Goal: Complete application form

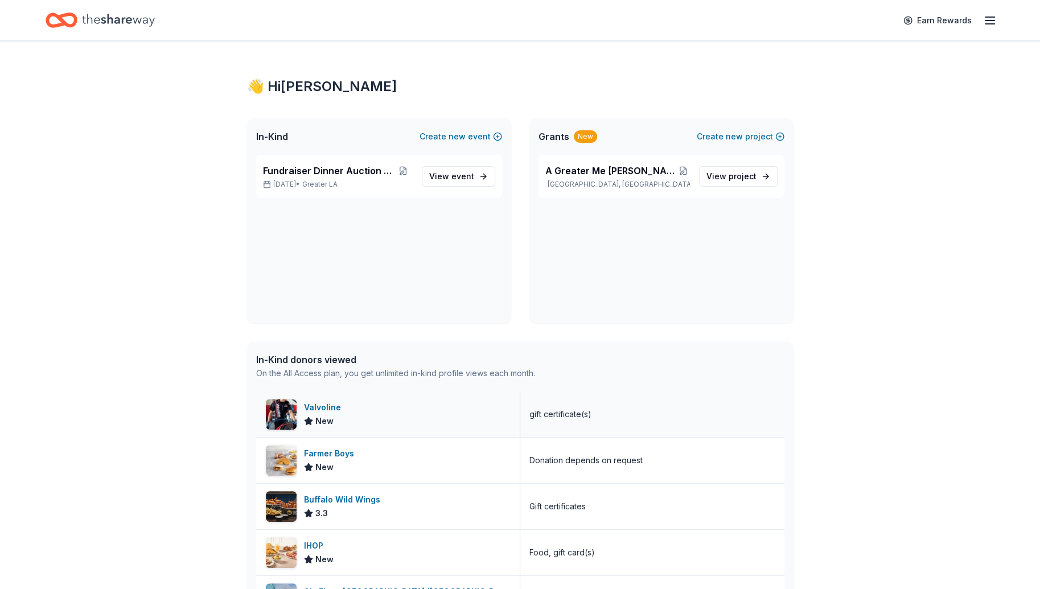
click at [318, 405] on div "Valvoline" at bounding box center [325, 408] width 42 height 14
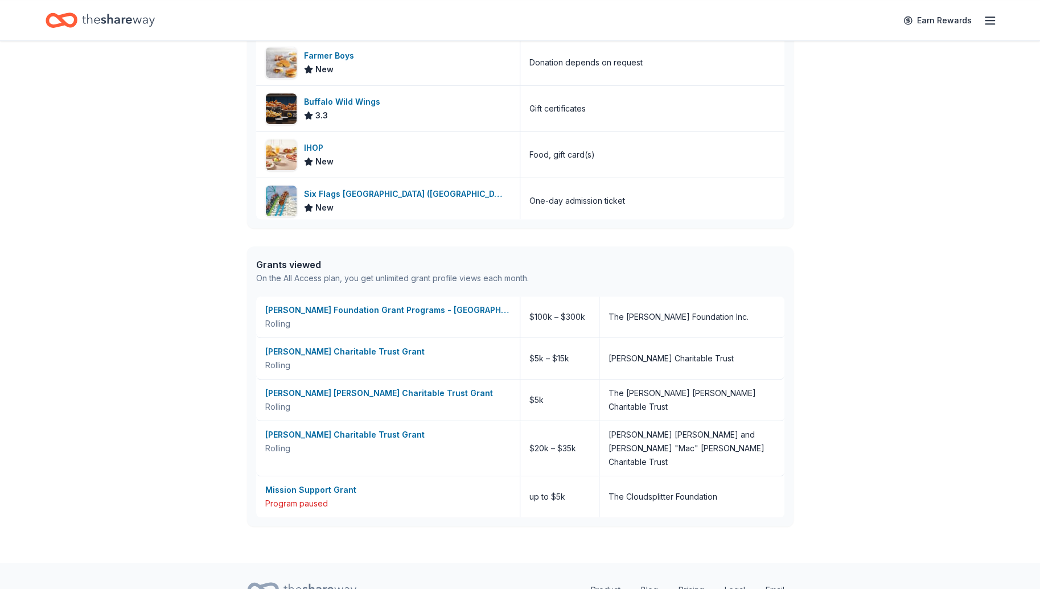
scroll to position [439, 0]
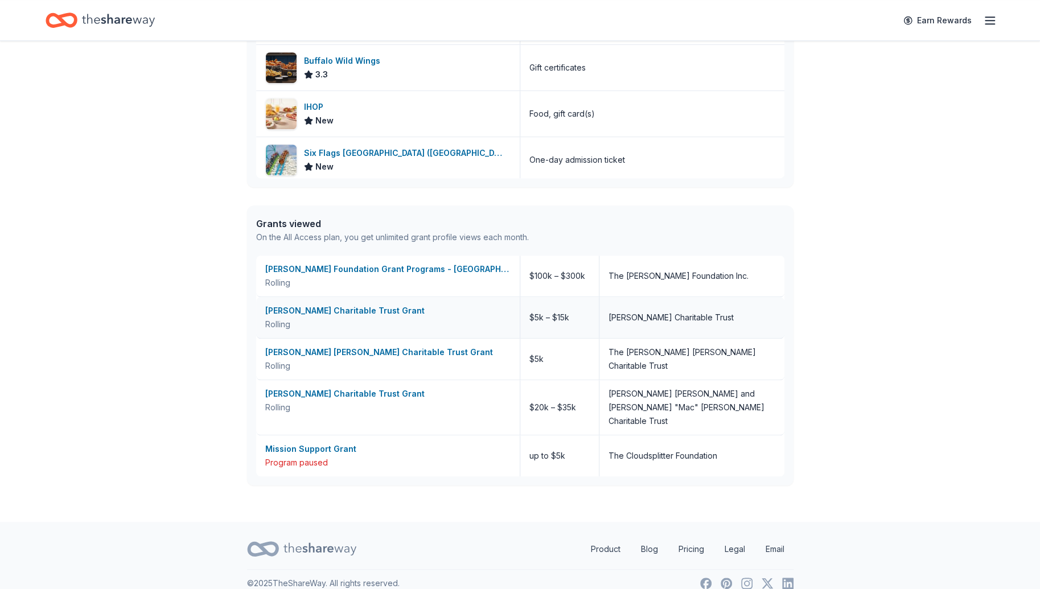
click at [373, 308] on div "[PERSON_NAME] Charitable Trust Grant" at bounding box center [387, 311] width 245 height 14
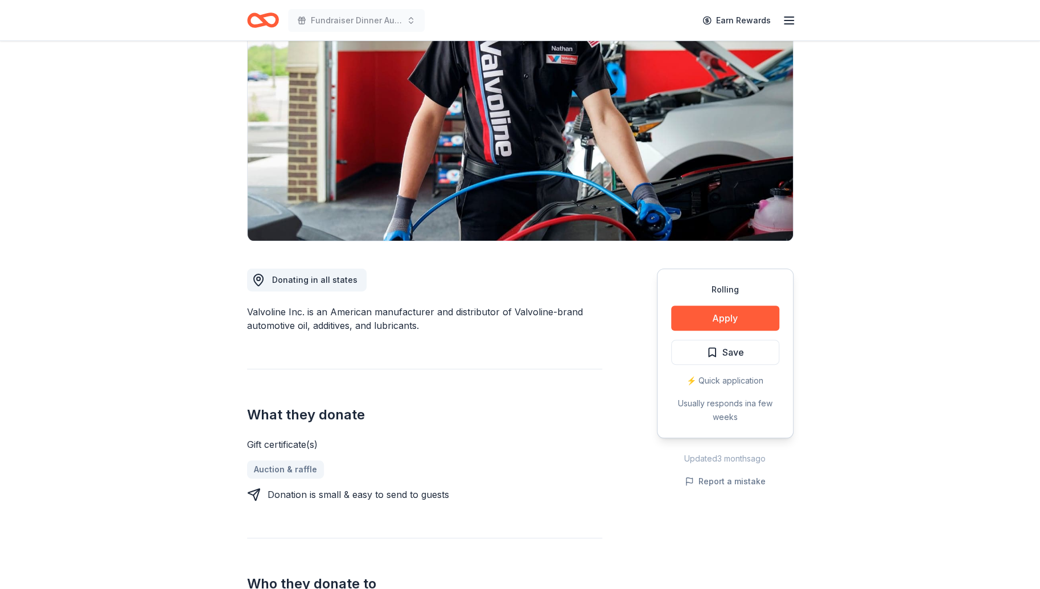
scroll to position [74, 0]
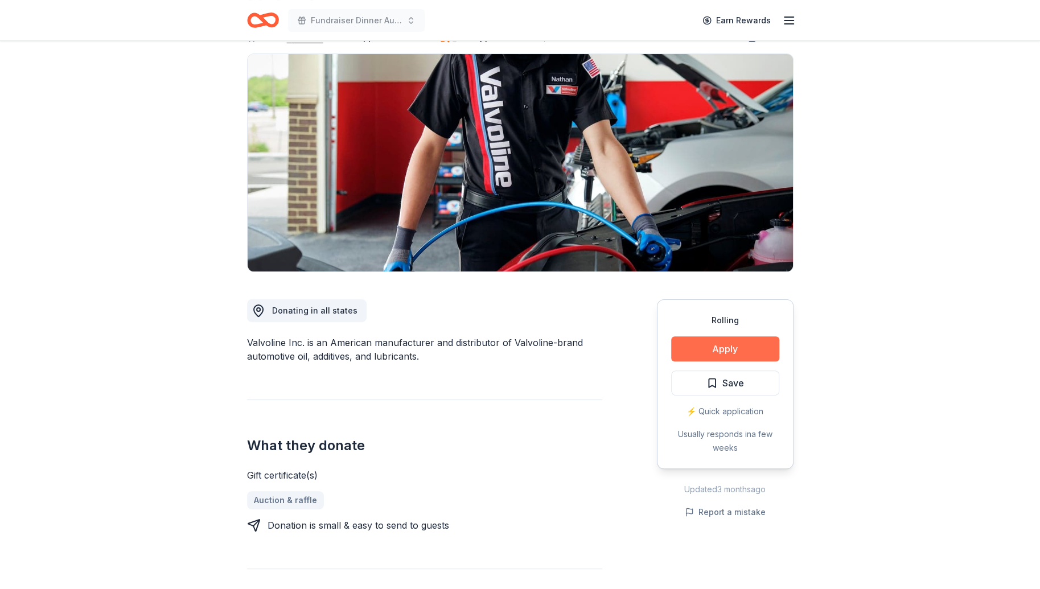
click at [725, 348] on button "Apply" at bounding box center [725, 348] width 108 height 25
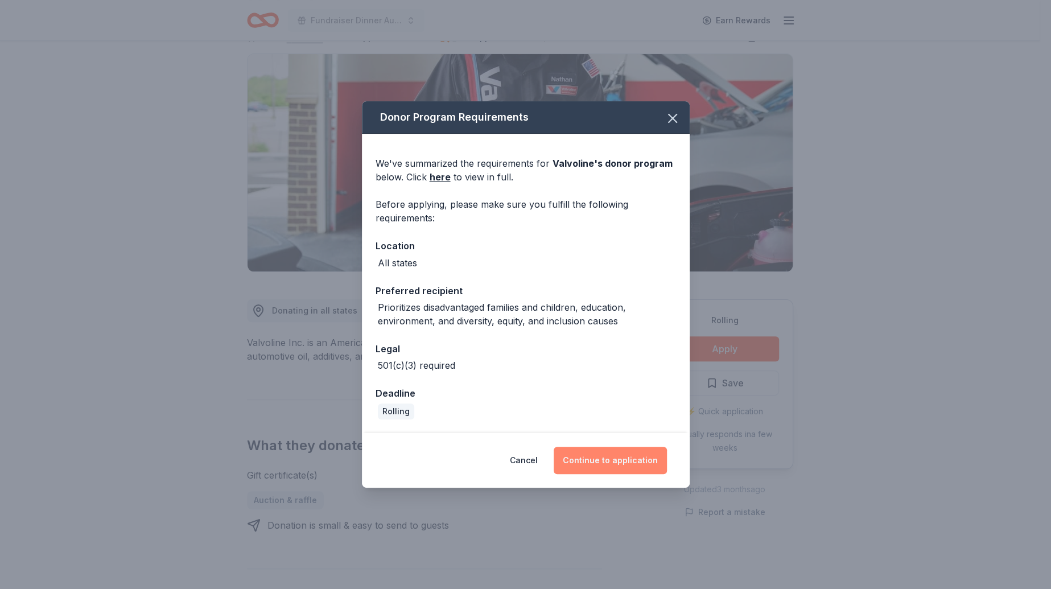
click at [590, 456] on button "Continue to application" at bounding box center [610, 460] width 113 height 27
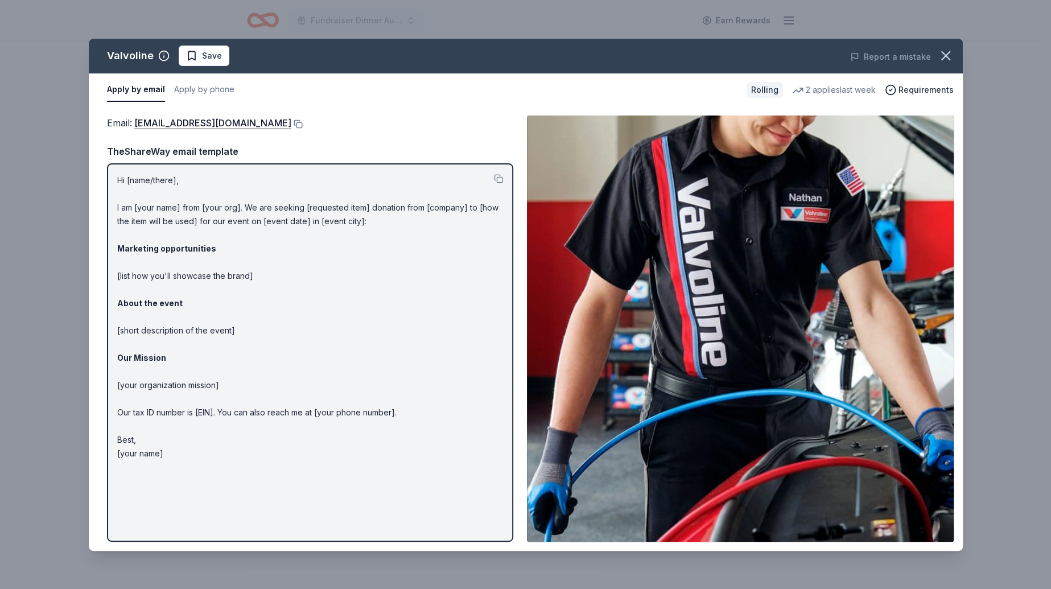
click at [658, 55] on div "Report a mistake" at bounding box center [792, 57] width 340 height 32
click at [291, 123] on button at bounding box center [296, 123] width 11 height 9
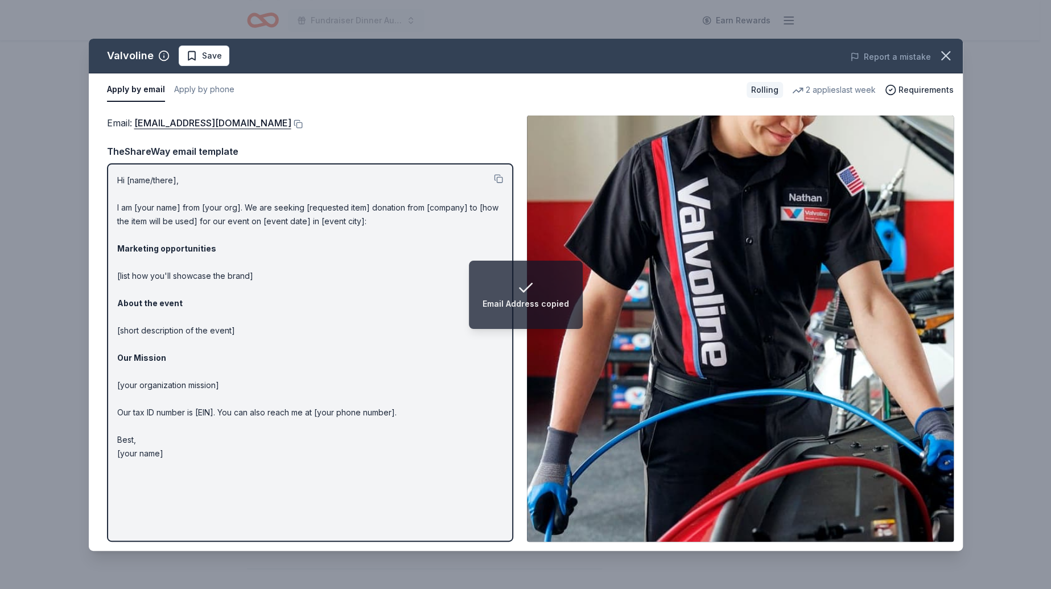
click at [47, 154] on div "Valvoline Save Report a mistake Apply by email Apply by phone Rolling 2 applies…" at bounding box center [525, 294] width 1051 height 589
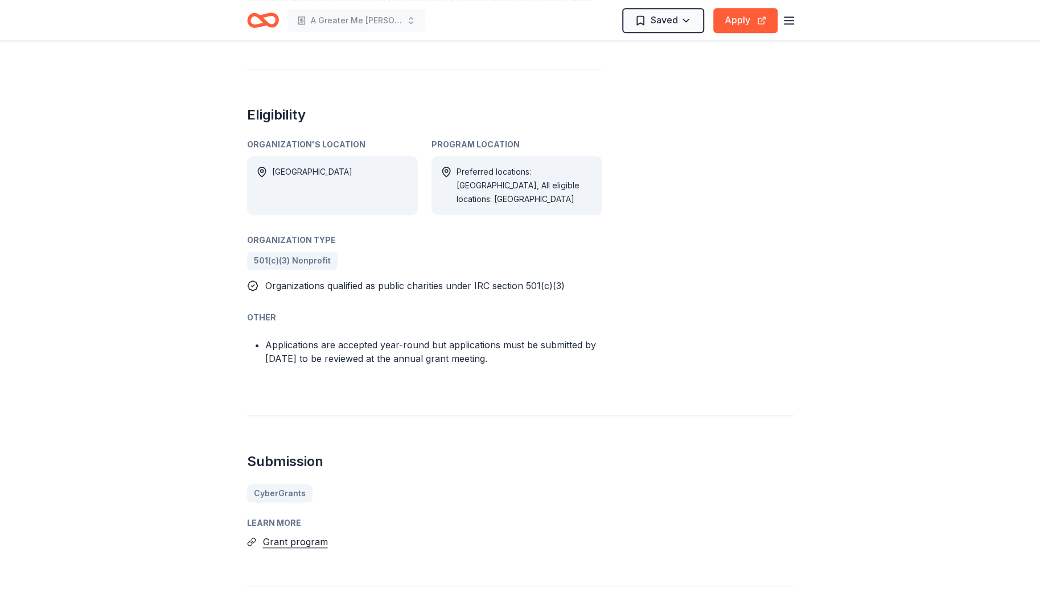
scroll to position [485, 0]
click at [735, 15] on button "Apply" at bounding box center [745, 20] width 64 height 25
